Goal: Task Accomplishment & Management: Complete application form

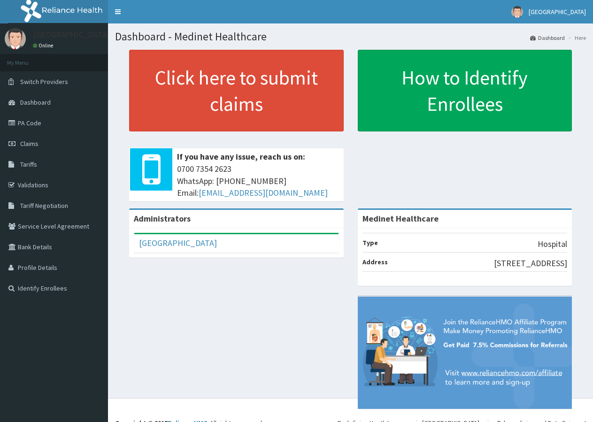
click at [54, 188] on link "Validations" at bounding box center [54, 185] width 108 height 21
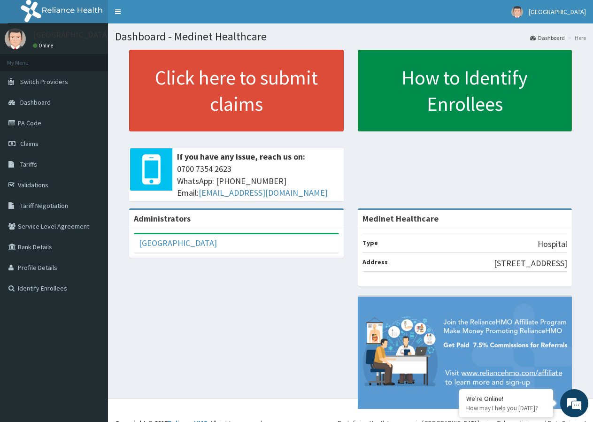
click at [496, 103] on link "How to Identify Enrollees" at bounding box center [465, 91] width 215 height 82
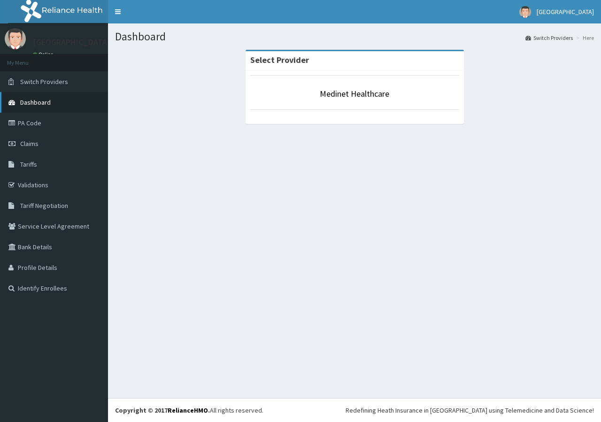
click at [48, 104] on span "Dashboard" at bounding box center [35, 102] width 31 height 8
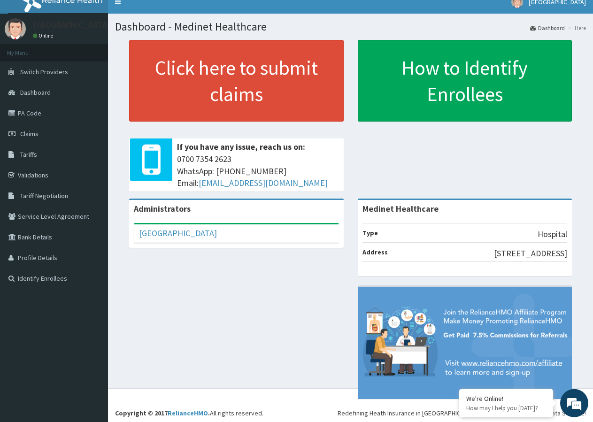
scroll to position [13, 0]
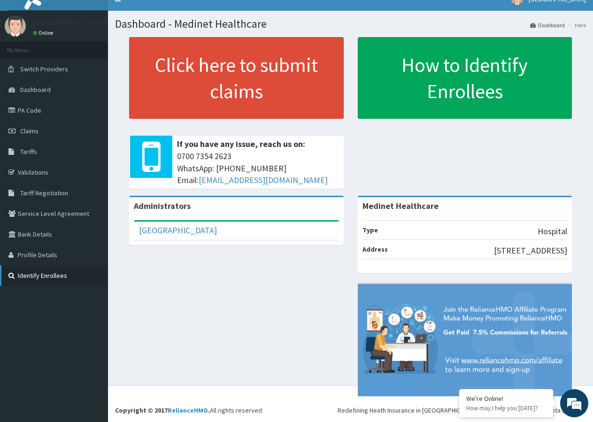
click at [51, 277] on link "Identify Enrollees" at bounding box center [54, 275] width 108 height 21
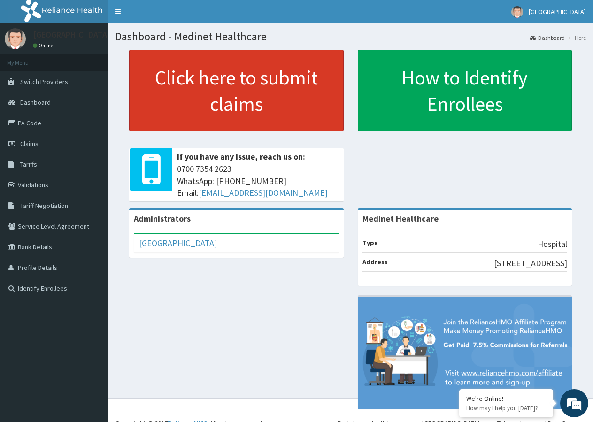
click at [226, 85] on link "Click here to submit claims" at bounding box center [236, 91] width 215 height 82
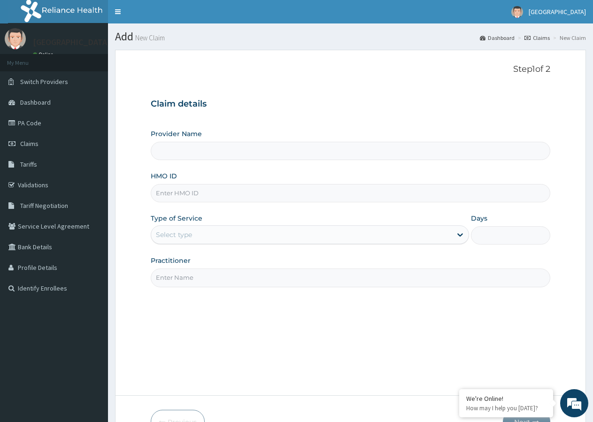
type input "Medinet Healthcare"
click at [209, 196] on input "HMO ID" at bounding box center [350, 193] width 399 height 18
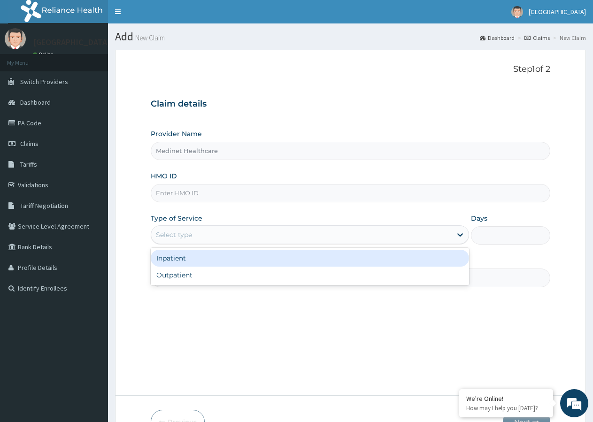
click at [205, 234] on div "Select type" at bounding box center [301, 234] width 300 height 15
click at [211, 231] on div "Select type" at bounding box center [301, 234] width 300 height 15
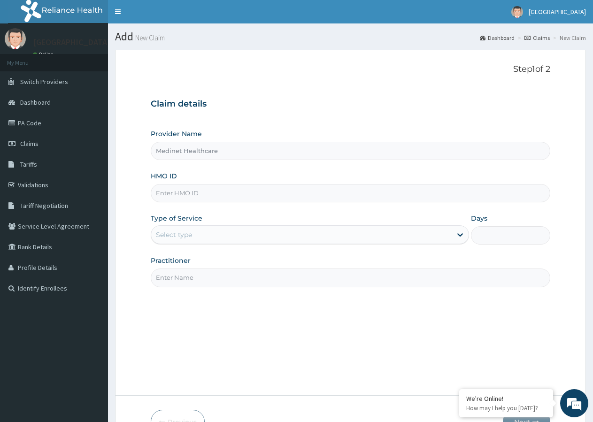
click at [201, 279] on input "Practitioner" at bounding box center [350, 278] width 399 height 18
click at [206, 280] on input "Practitioner" at bounding box center [350, 278] width 399 height 18
click at [219, 207] on div "Provider Name Medinet Healthcare HMO ID Type of Service Select type Days Practi…" at bounding box center [350, 208] width 399 height 158
click at [46, 101] on span "Dashboard" at bounding box center [35, 102] width 31 height 8
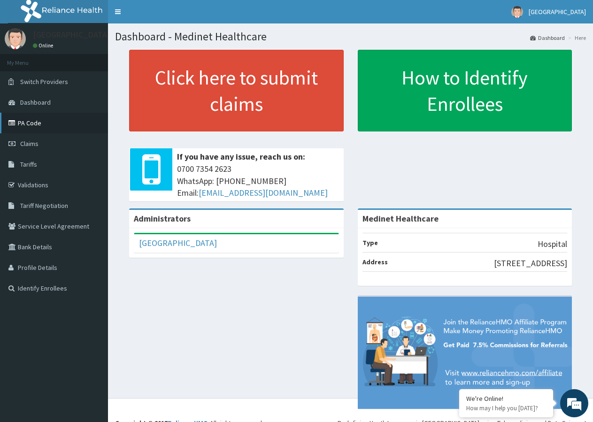
click at [43, 127] on link "PA Code" at bounding box center [54, 123] width 108 height 21
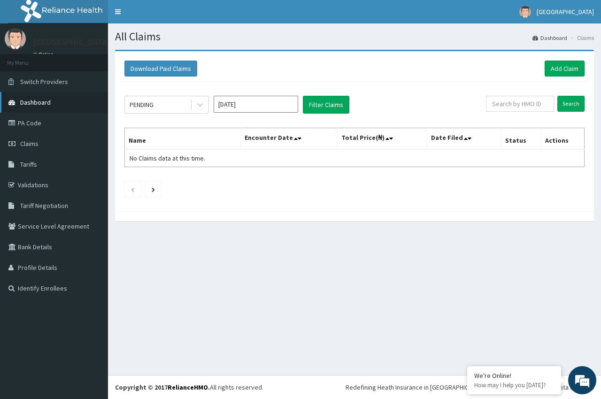
click at [40, 104] on span "Dashboard" at bounding box center [35, 102] width 31 height 8
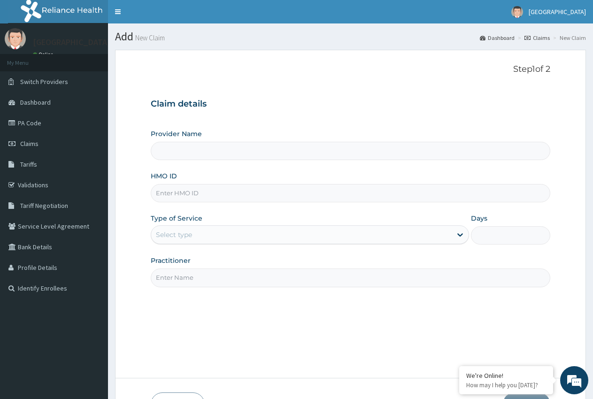
type input "Medinet Healthcare"
click at [197, 192] on input "HMO ID" at bounding box center [350, 193] width 399 height 18
click at [292, 230] on div "Select type" at bounding box center [301, 234] width 300 height 15
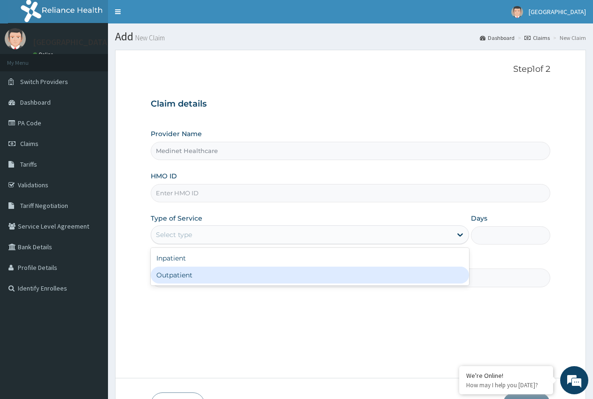
click at [236, 314] on div "Step 1 of 2 Claim details Provider Name Medinet Healthcare HMO ID Type of Servi…" at bounding box center [350, 213] width 399 height 299
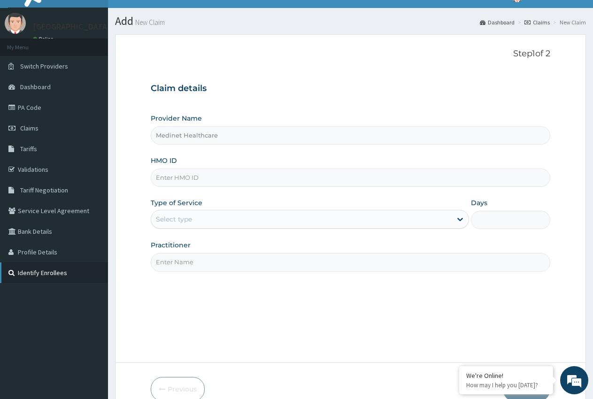
click at [47, 277] on link "Identify Enrollees" at bounding box center [54, 272] width 108 height 21
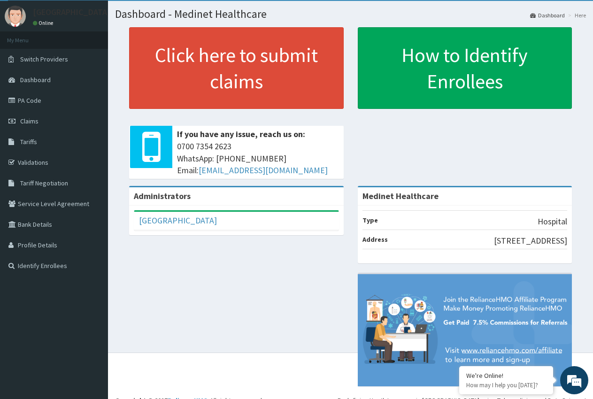
scroll to position [36, 0]
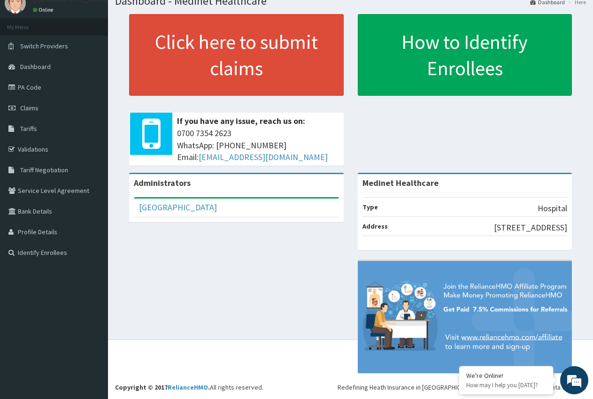
click at [382, 242] on div "Type Hospital Address 29, Ogbatai road, Woji, Port Harcourt" at bounding box center [465, 221] width 215 height 58
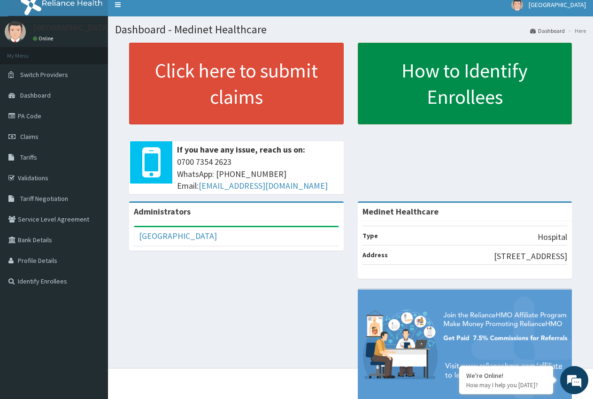
scroll to position [0, 0]
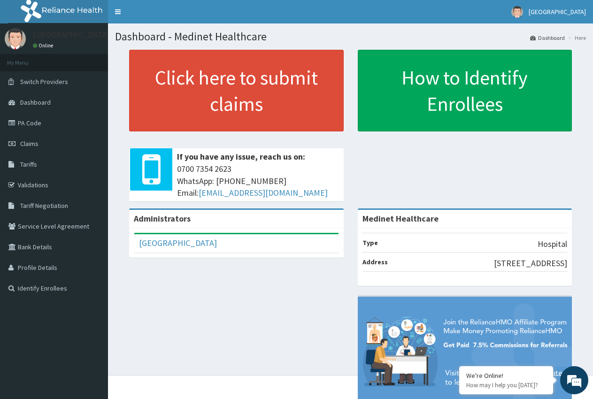
click at [578, 36] on li "Here" at bounding box center [576, 38] width 20 height 8
click at [568, 38] on li "Here" at bounding box center [576, 38] width 20 height 8
click at [114, 15] on link "Toggle navigation" at bounding box center [118, 11] width 20 height 23
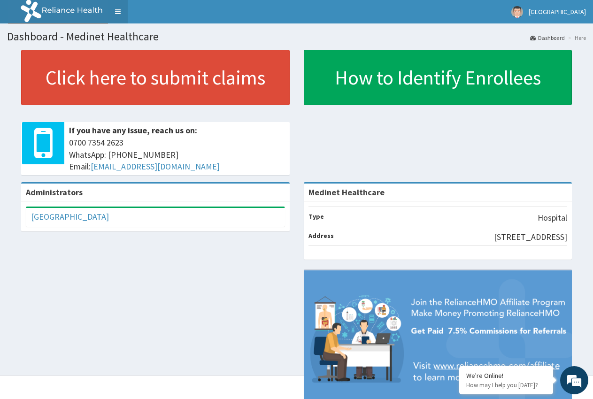
click at [116, 14] on link "Toggle navigation" at bounding box center [118, 11] width 20 height 23
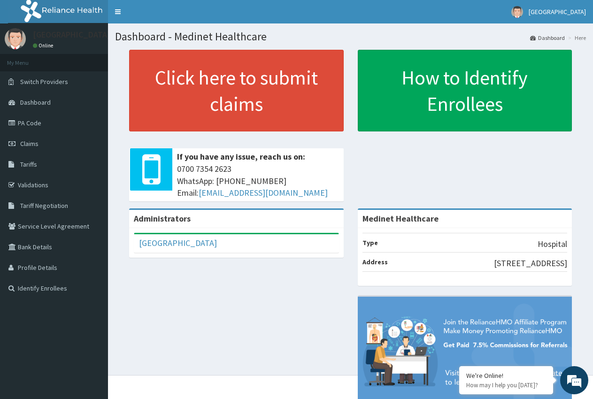
click at [19, 64] on li "My Menu" at bounding box center [54, 62] width 108 height 17
click at [47, 78] on span "Switch Providers" at bounding box center [44, 81] width 48 height 8
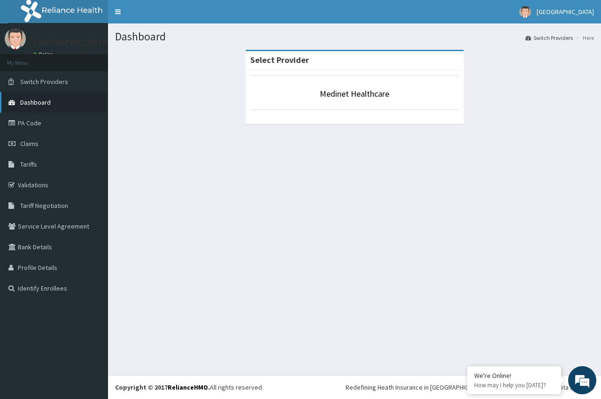
click at [43, 106] on span "Dashboard" at bounding box center [35, 102] width 31 height 8
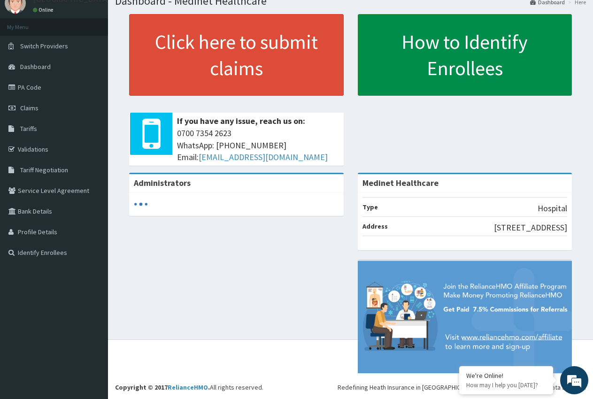
scroll to position [36, 0]
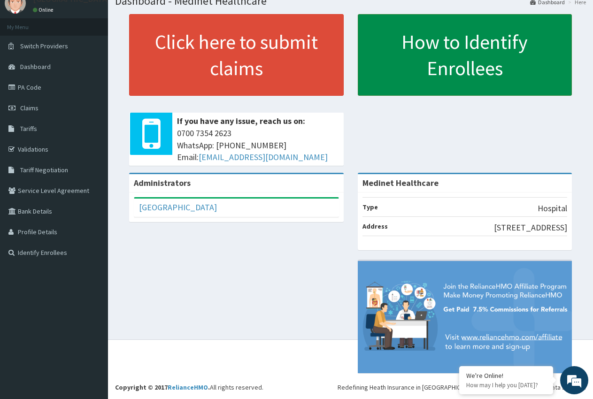
click at [442, 82] on link "How to Identify Enrollees" at bounding box center [465, 55] width 215 height 82
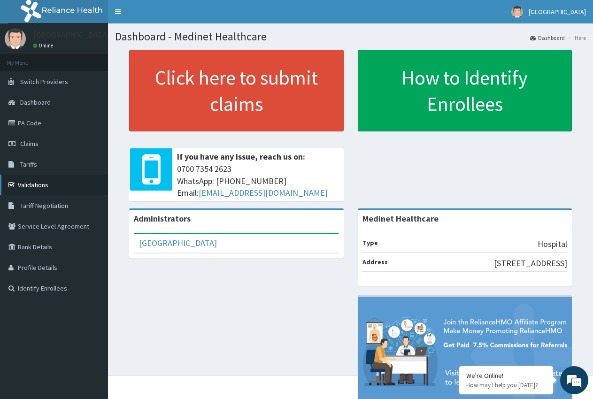
click at [37, 185] on link "Validations" at bounding box center [54, 185] width 108 height 21
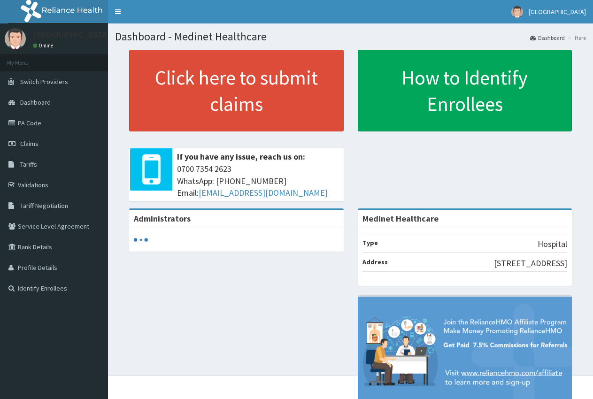
click at [49, 187] on link "Validations" at bounding box center [54, 185] width 108 height 21
